Goal: Check status: Check status

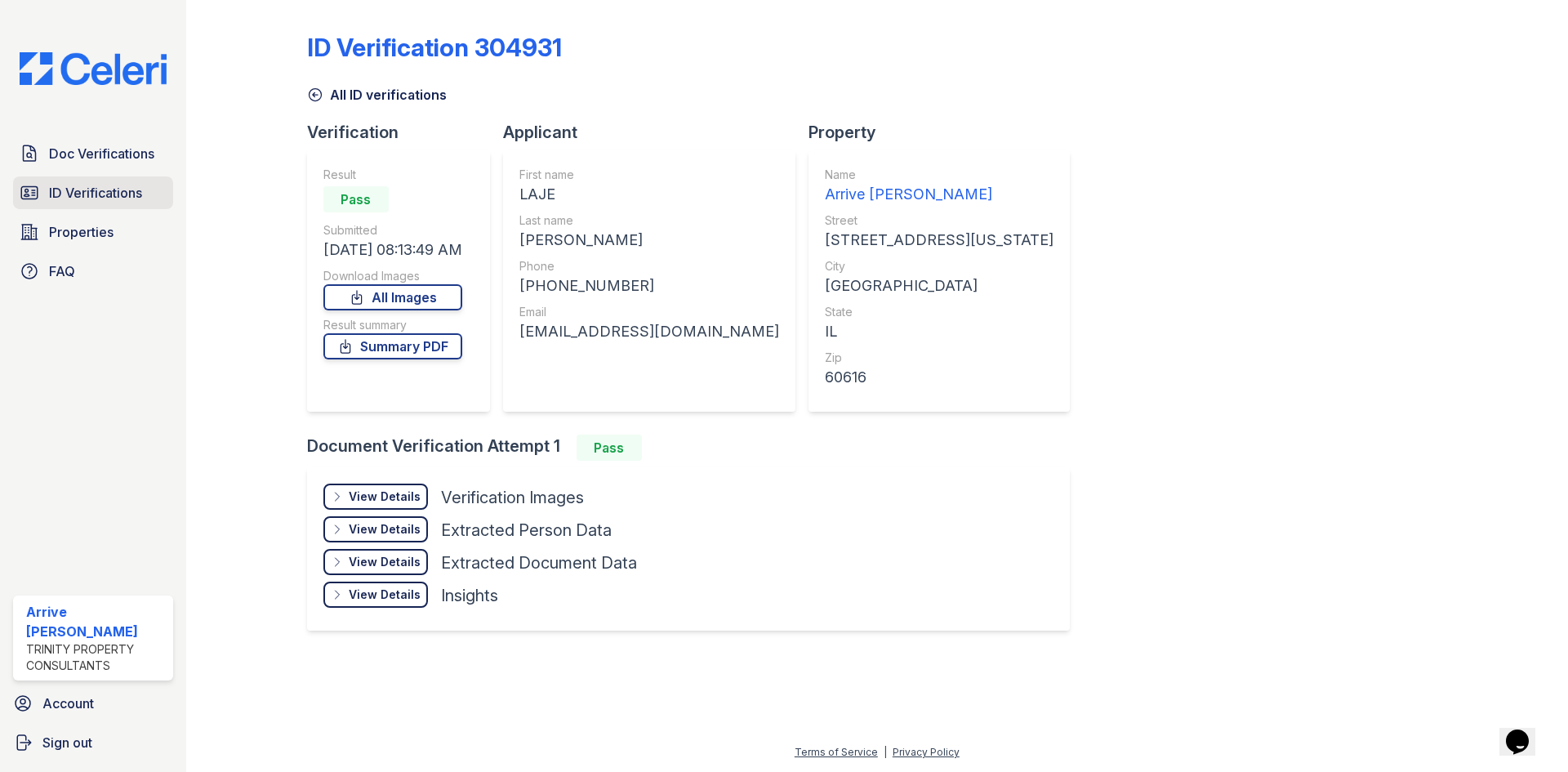
click at [106, 183] on span "ID Verifications" at bounding box center [96, 193] width 93 height 19
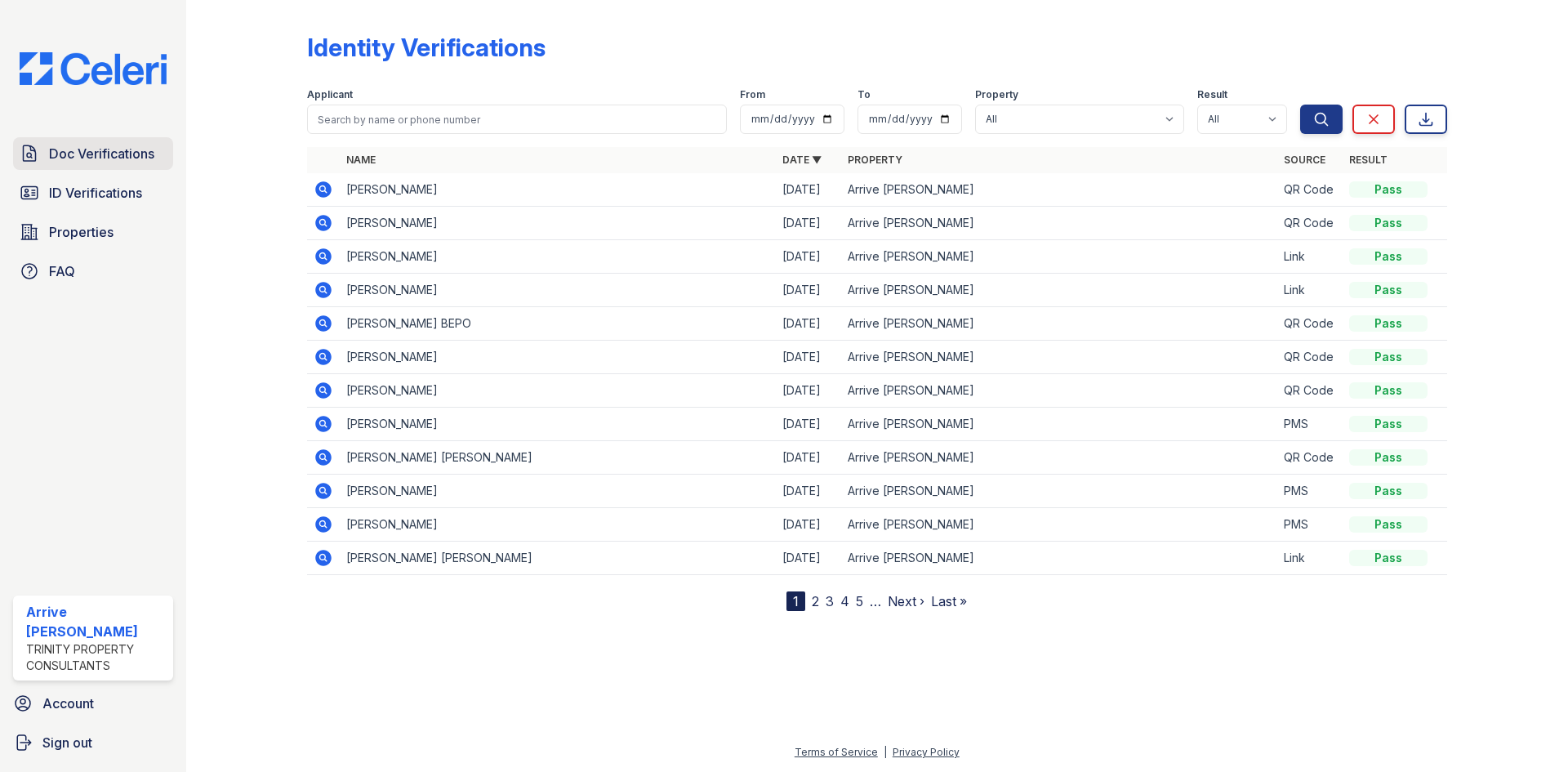
click at [95, 152] on span "Doc Verifications" at bounding box center [102, 153] width 106 height 19
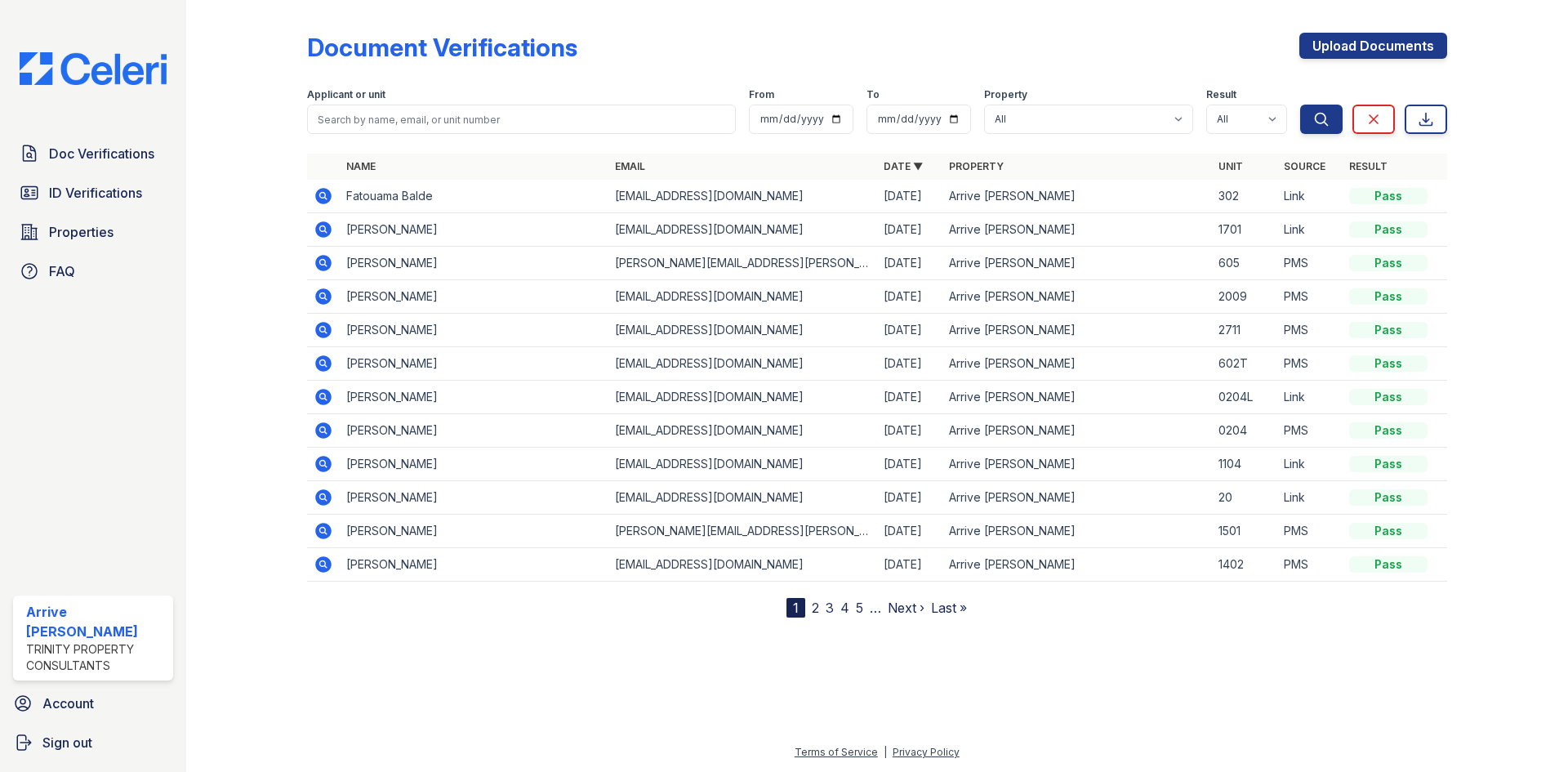
click at [319, 192] on icon at bounding box center [324, 196] width 16 height 16
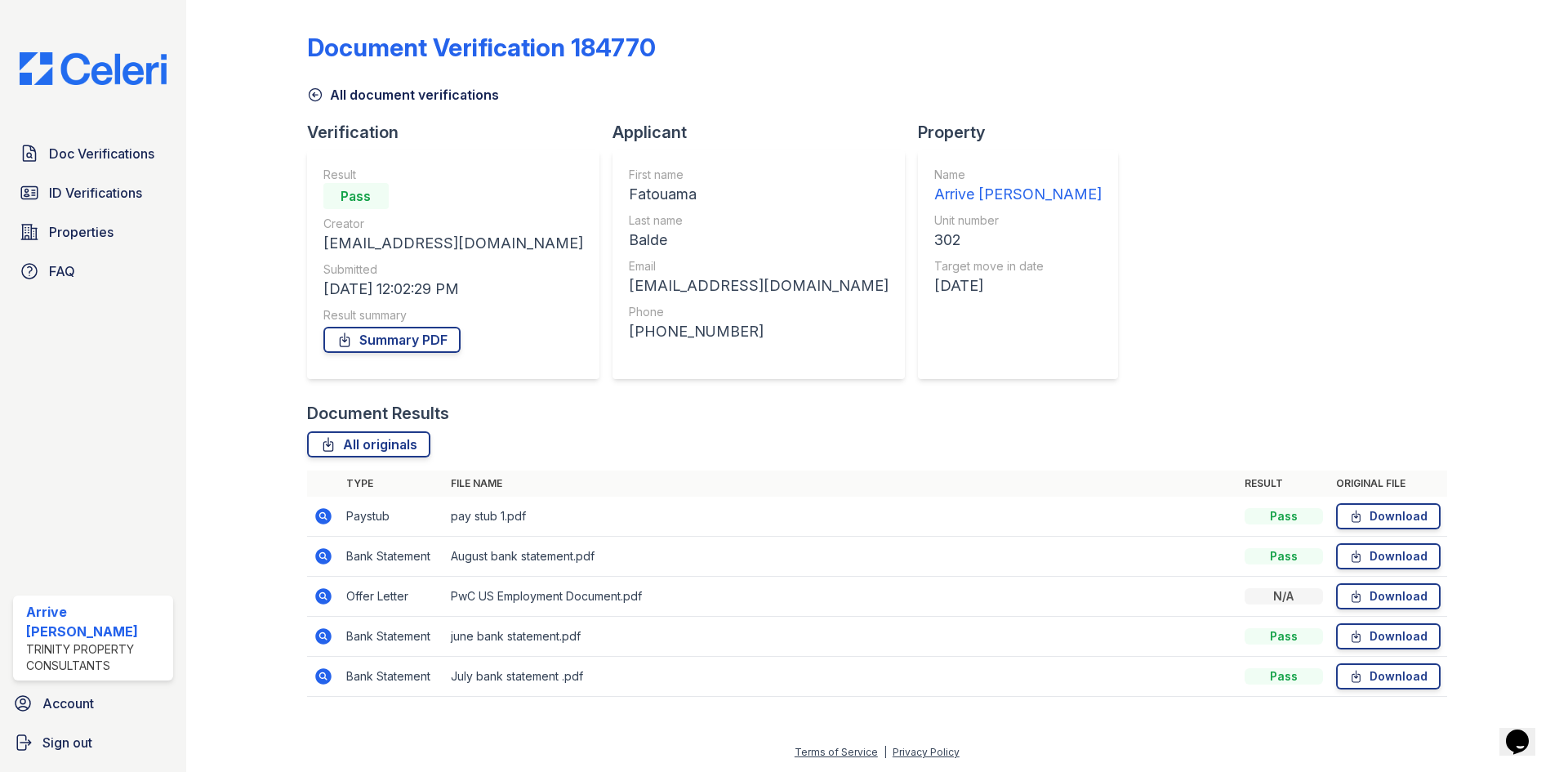
click at [318, 518] on icon at bounding box center [324, 516] width 16 height 16
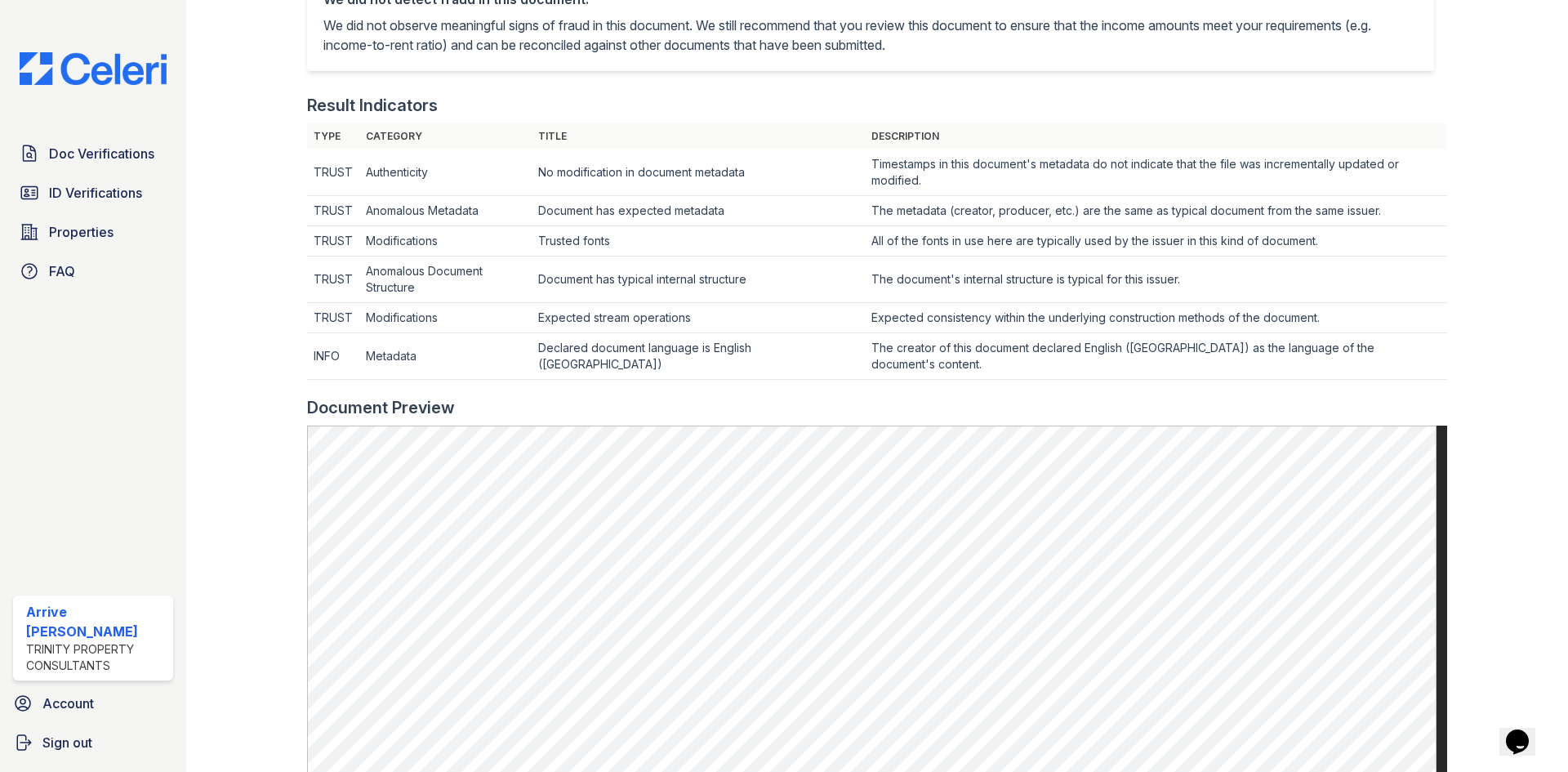
scroll to position [572, 0]
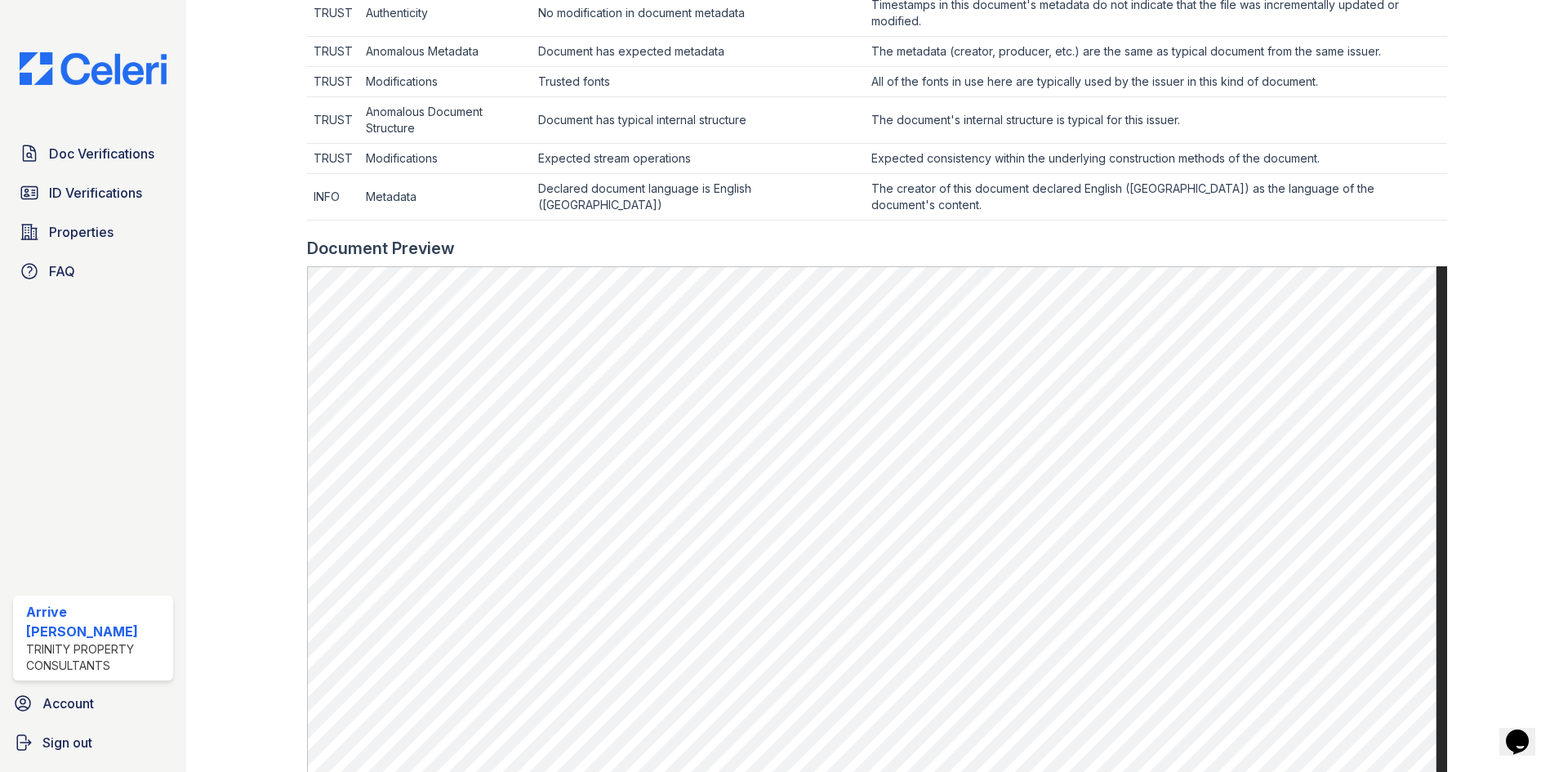
drag, startPoint x: 996, startPoint y: 1, endPoint x: 1079, endPoint y: 229, distance: 242.6
click at [1092, 228] on div at bounding box center [877, 229] width 1140 height 16
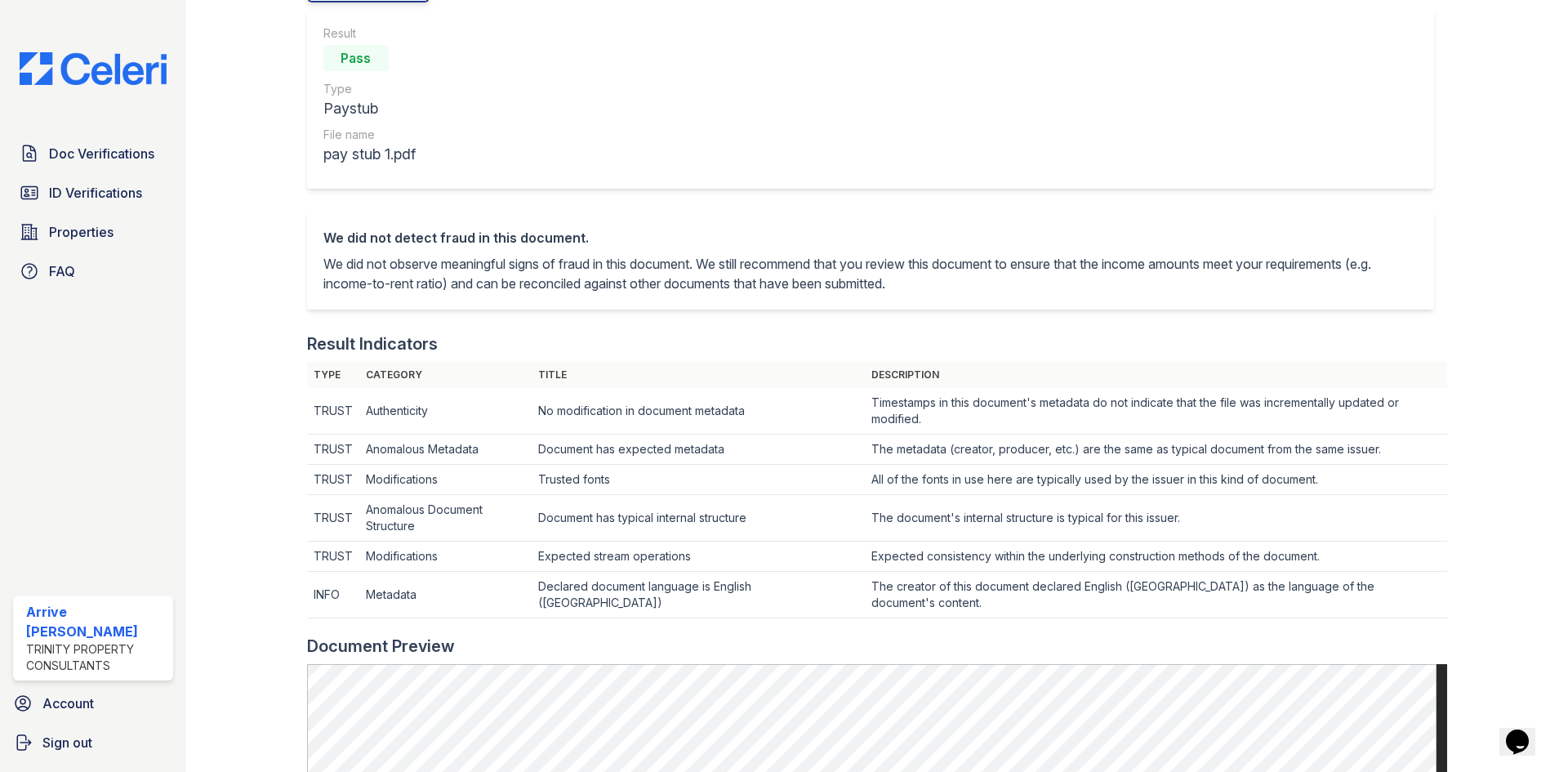
scroll to position [0, 0]
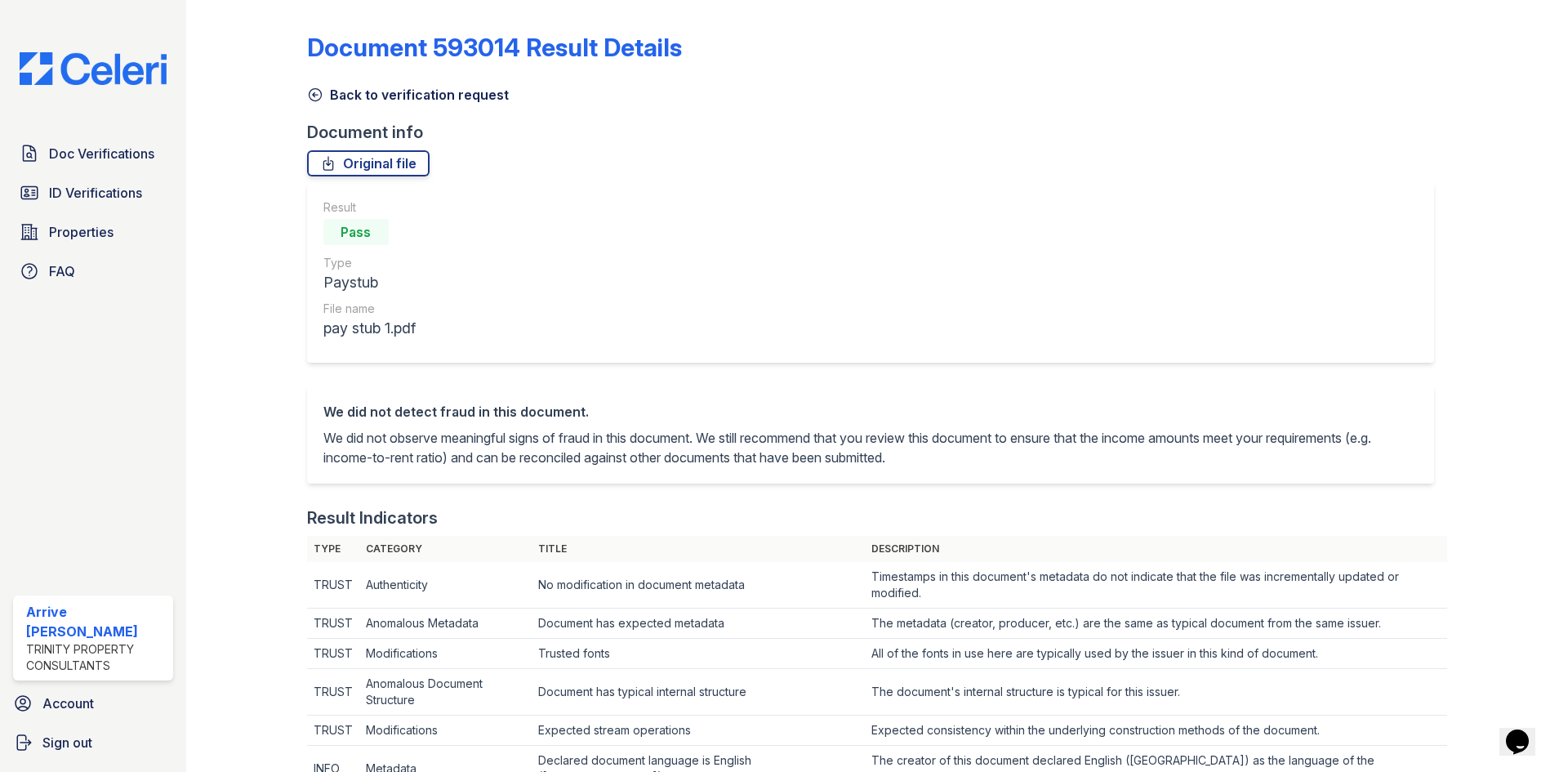
click at [351, 94] on link "Back to verification request" at bounding box center [408, 94] width 202 height 19
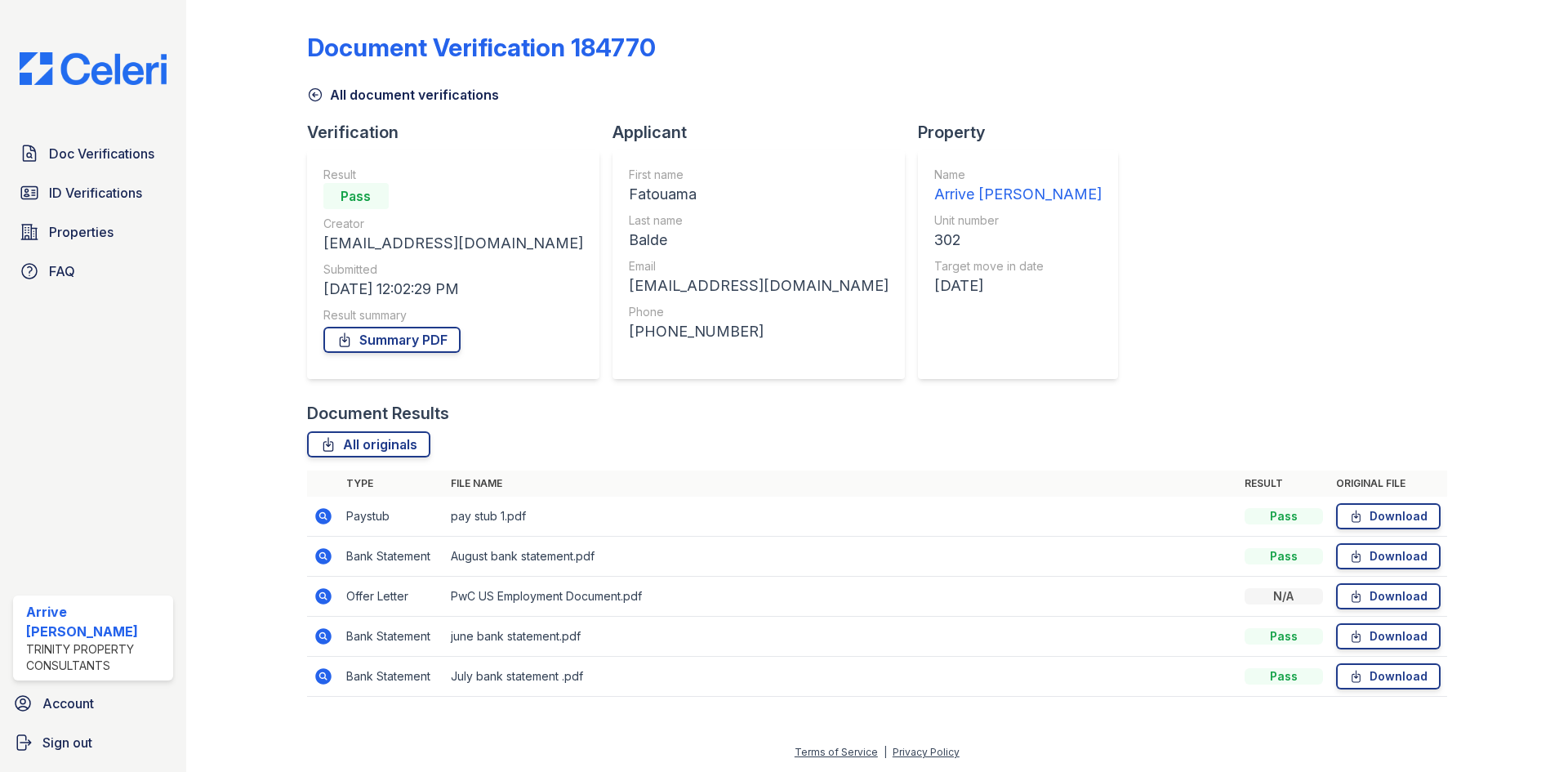
click at [324, 602] on icon at bounding box center [324, 597] width 16 height 16
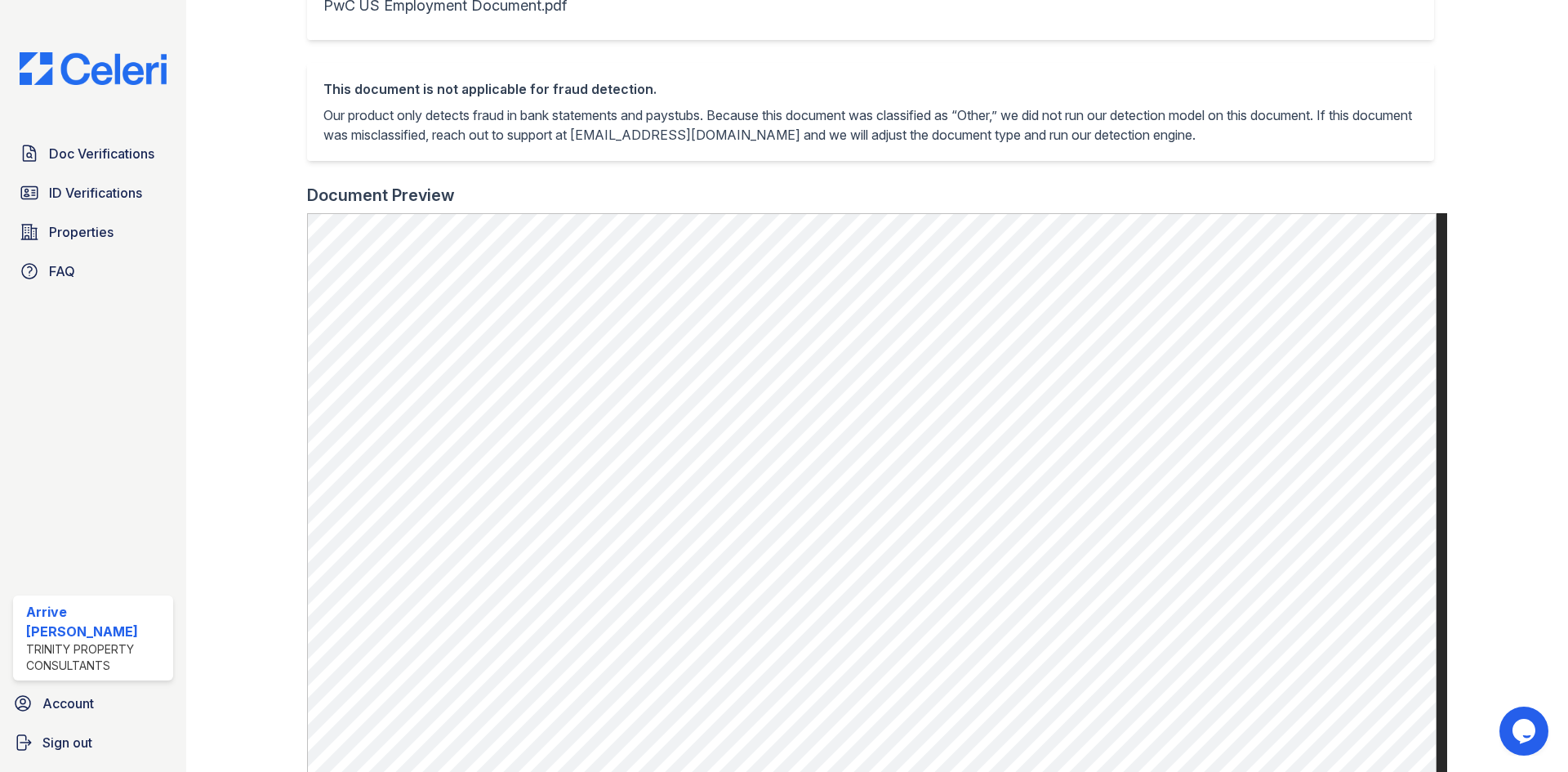
scroll to position [490, 0]
